Goal: Navigation & Orientation: Find specific page/section

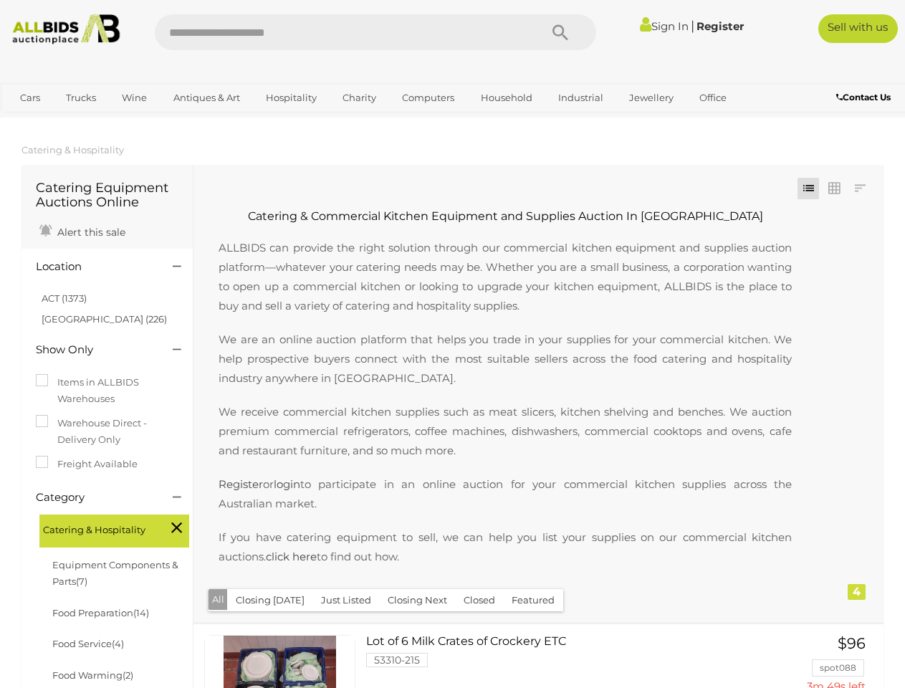
click at [452, 344] on p "We are an online auction platform that helps you trade in your supplies for you…" at bounding box center [505, 359] width 602 height 58
click at [560, 32] on icon "Search" at bounding box center [561, 32] width 16 height 21
click at [30, 97] on link "Cars" at bounding box center [30, 98] width 39 height 24
click at [81, 97] on link "Trucks" at bounding box center [81, 98] width 49 height 24
click at [134, 97] on link "Wine" at bounding box center [135, 98] width 44 height 24
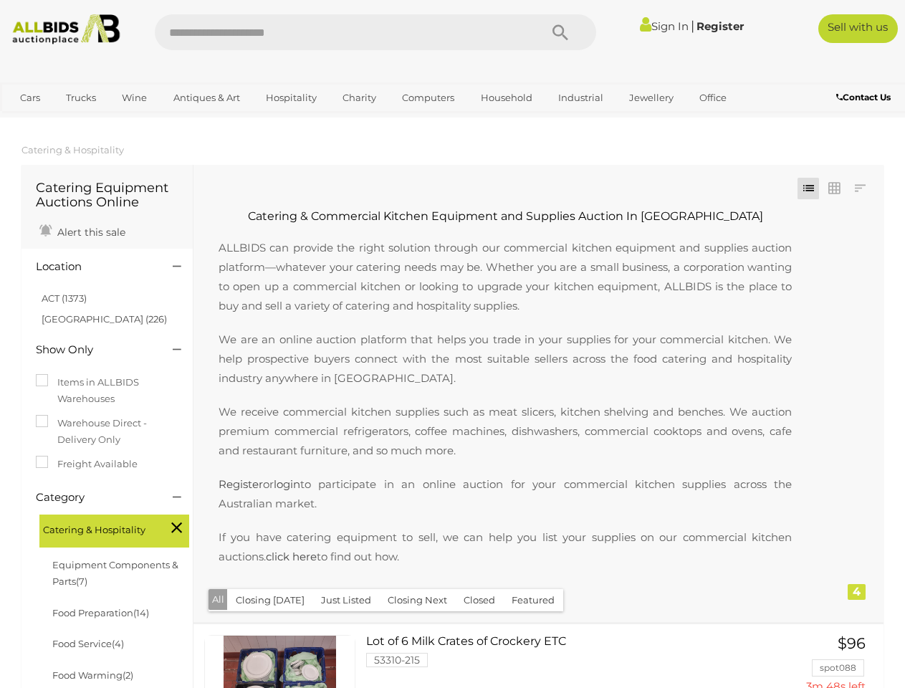
click at [206, 97] on link "Antiques & Art" at bounding box center [206, 98] width 85 height 24
click at [290, 97] on link "Hospitality" at bounding box center [292, 98] width 70 height 24
click at [358, 97] on link "Charity" at bounding box center [359, 98] width 52 height 24
click at [426, 97] on link "Computers" at bounding box center [428, 98] width 71 height 24
click at [505, 97] on link "Household" at bounding box center [507, 98] width 70 height 24
